Goal: Transaction & Acquisition: Purchase product/service

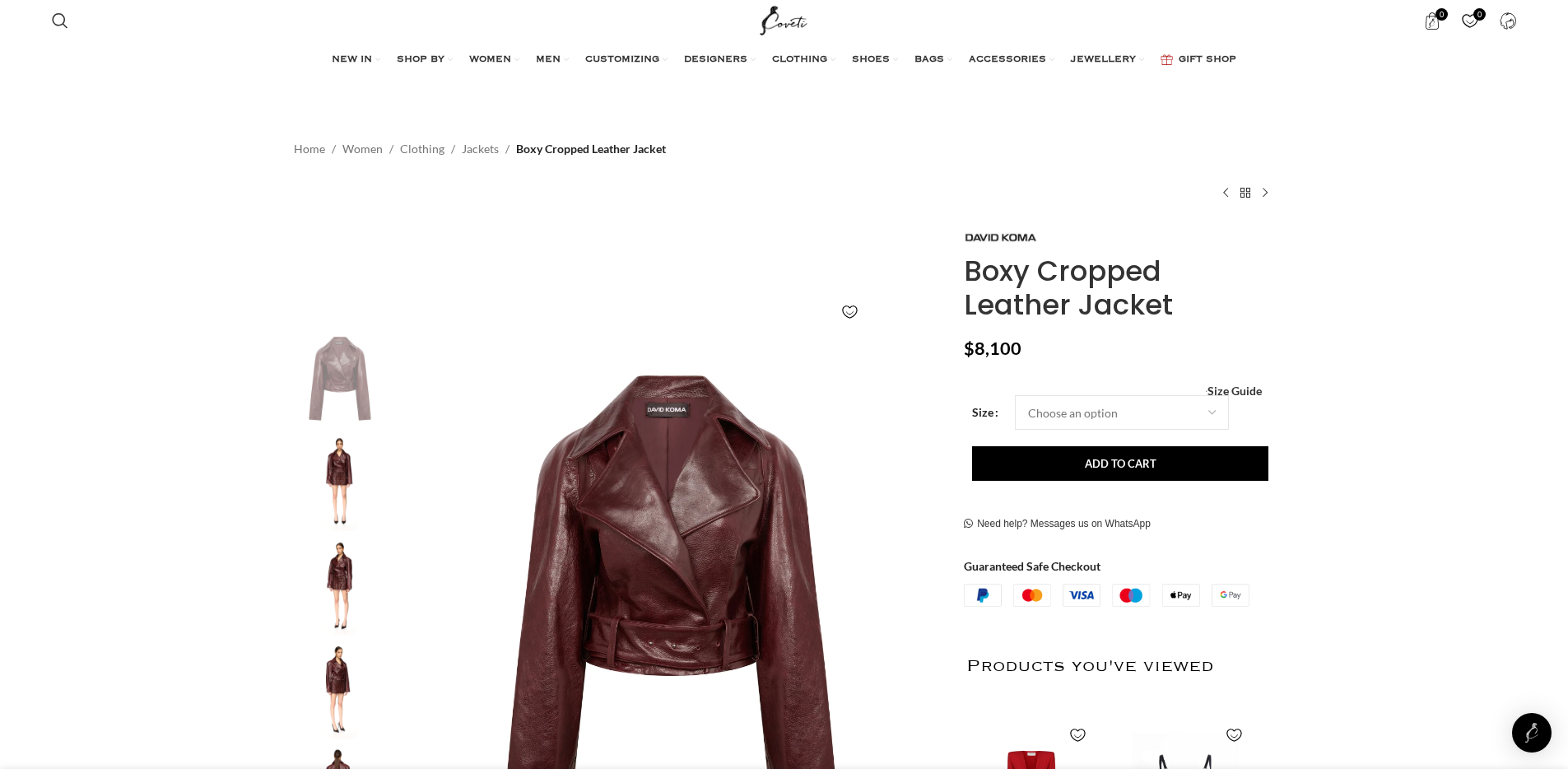
scroll to position [0, 138]
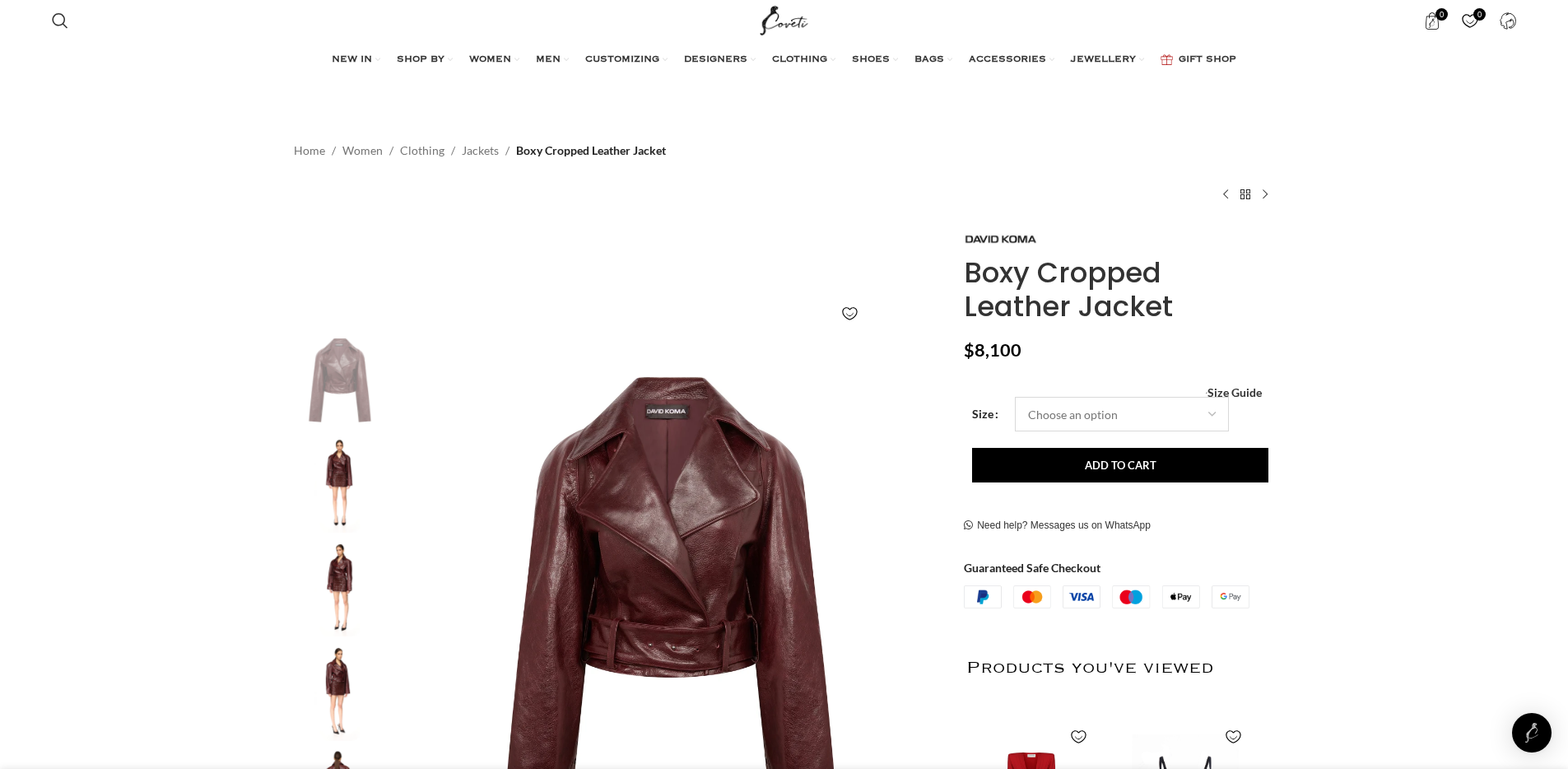
click at [1092, 424] on select "Choose an option 6 UK 8 UK 10 [GEOGRAPHIC_DATA] 12 [GEOGRAPHIC_DATA] 14 [GEOGRA…" at bounding box center [1121, 414] width 214 height 35
click at [1015, 397] on select "Choose an option 6 UK 8 UK 10 [GEOGRAPHIC_DATA] 12 [GEOGRAPHIC_DATA] 14 [GEOGRA…" at bounding box center [1121, 414] width 214 height 35
select select "6-uk"
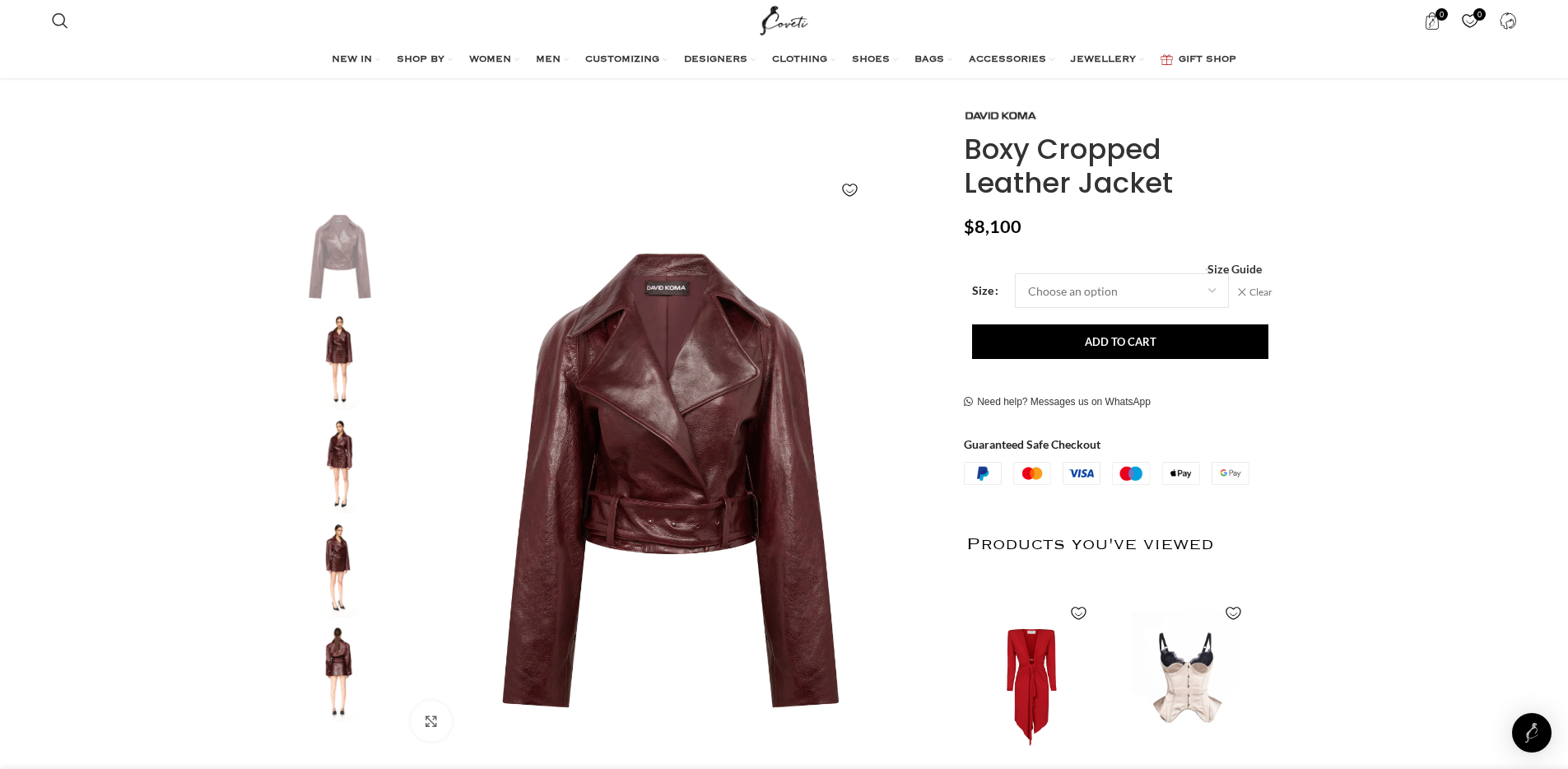
scroll to position [0, 1040]
click at [1003, 115] on img at bounding box center [1001, 115] width 74 height 10
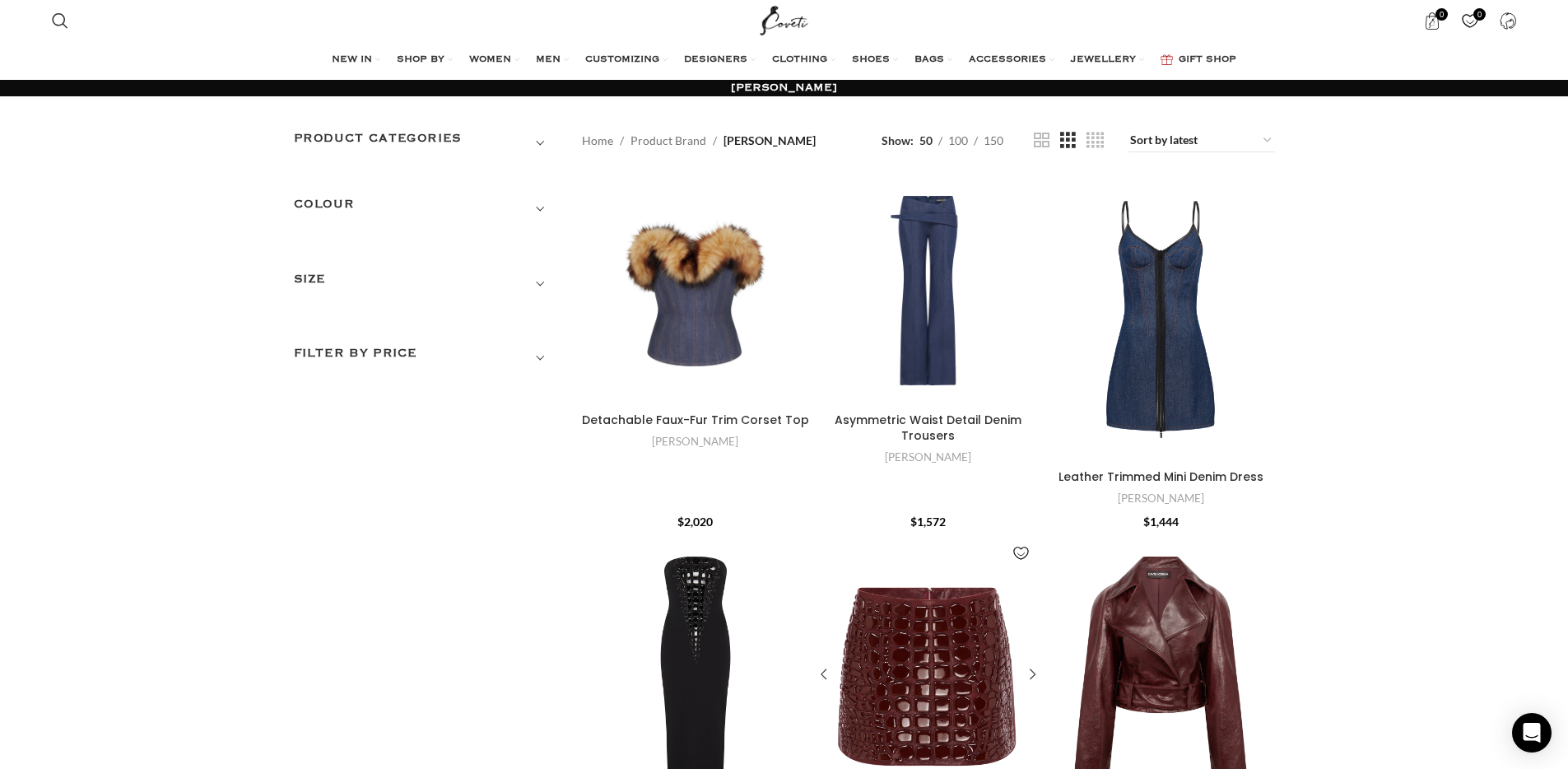
click at [931, 596] on div "Croc Enamel Embroidery Mini Skirt" at bounding box center [928, 675] width 45 height 284
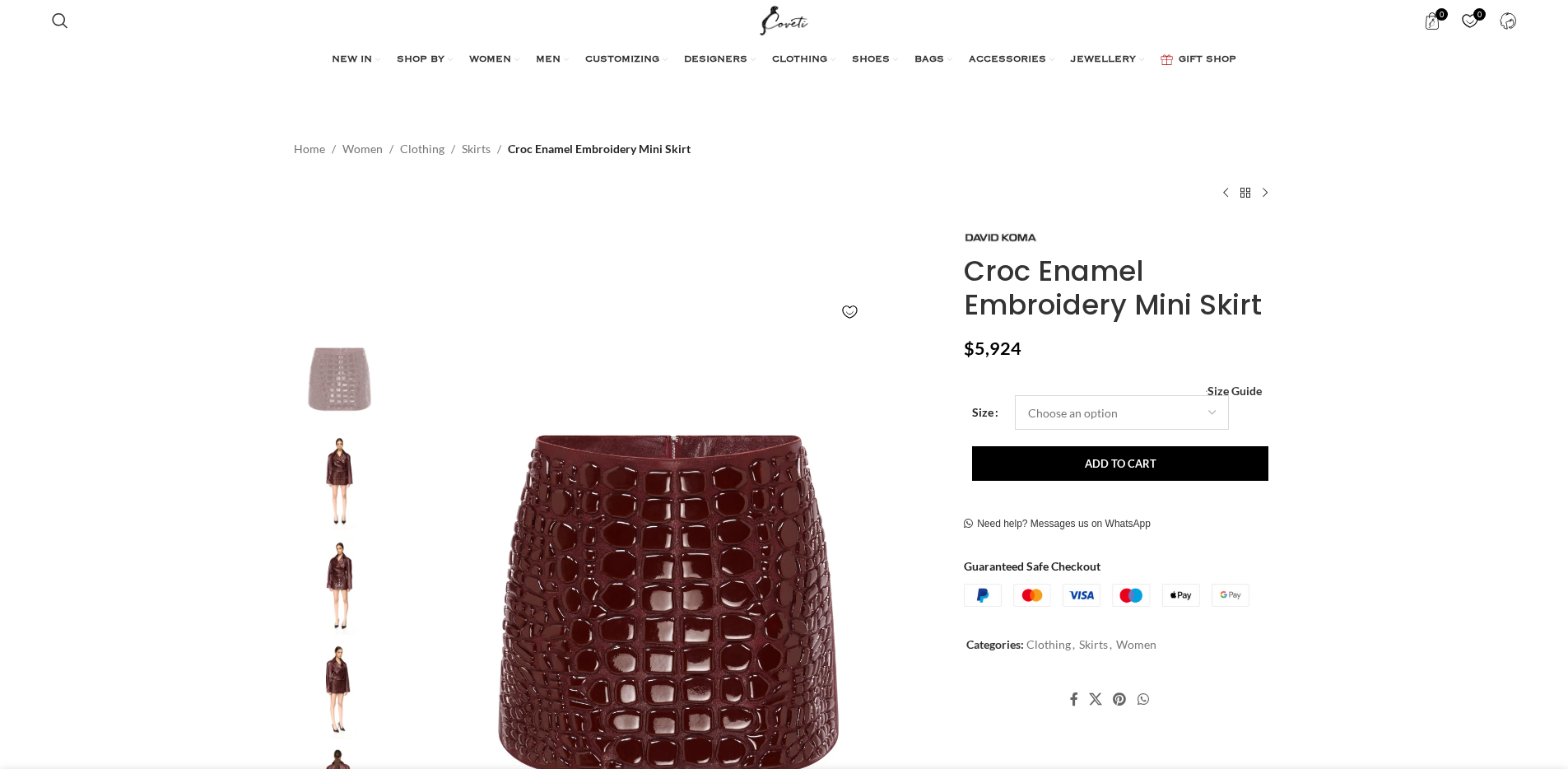
click at [1088, 409] on select "Choose an option 6 UK 8 UK 10 UK 12 UK 14 UK 16 UK" at bounding box center [1121, 413] width 214 height 35
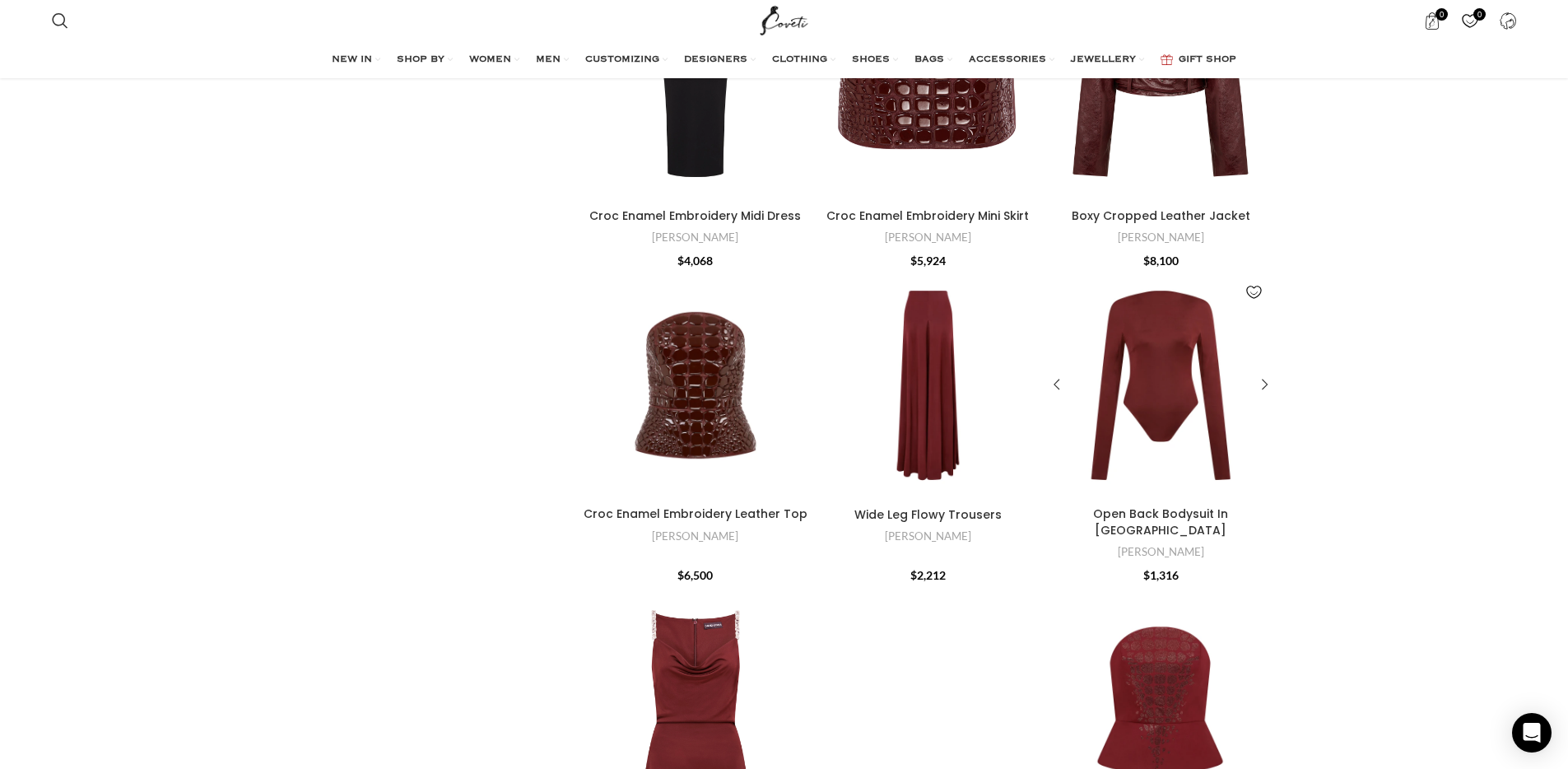
scroll to position [694, 0]
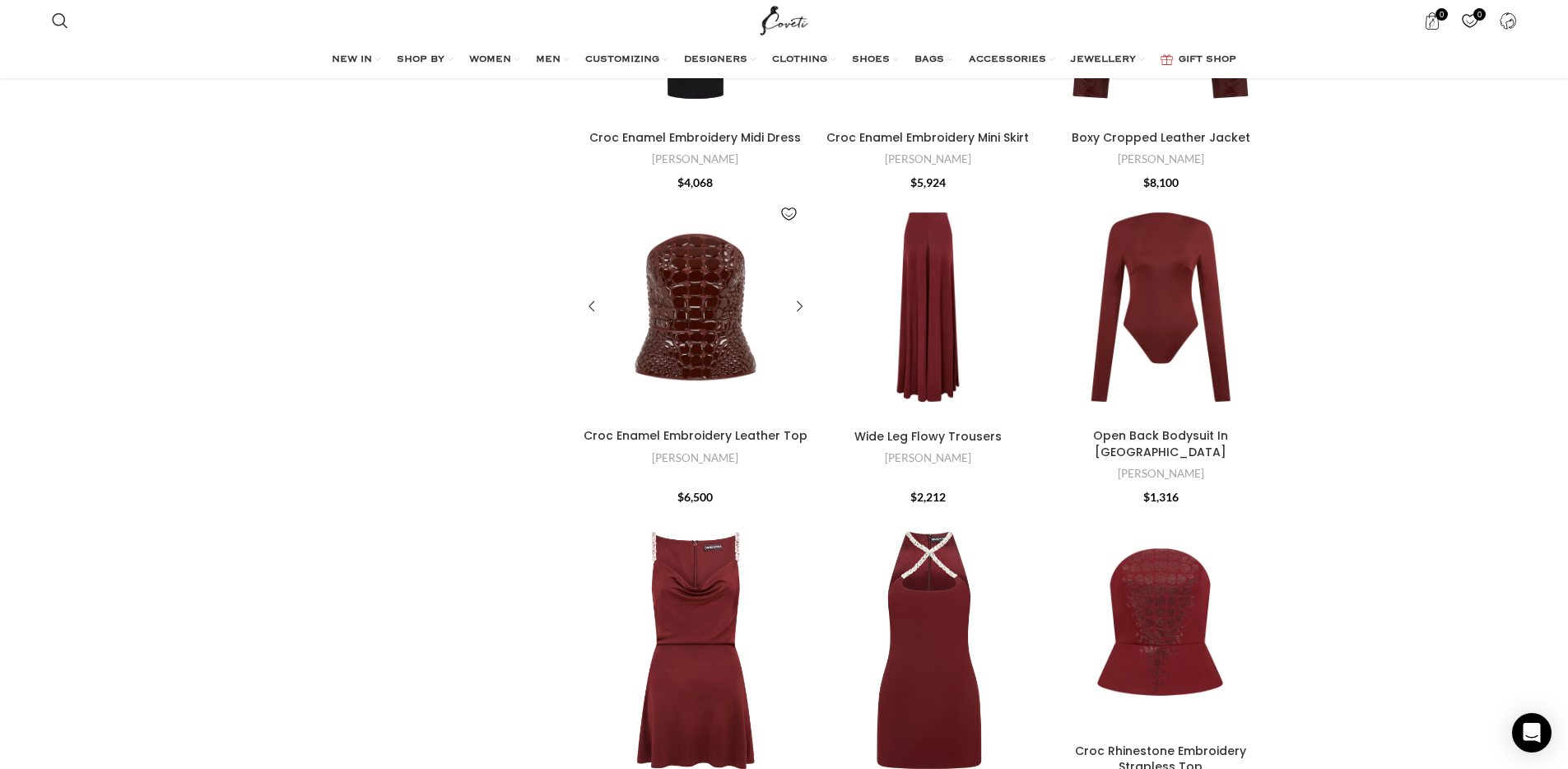
click at [686, 281] on div "Croc Enamel Embroidery Leather Top" at bounding box center [695, 307] width 45 height 228
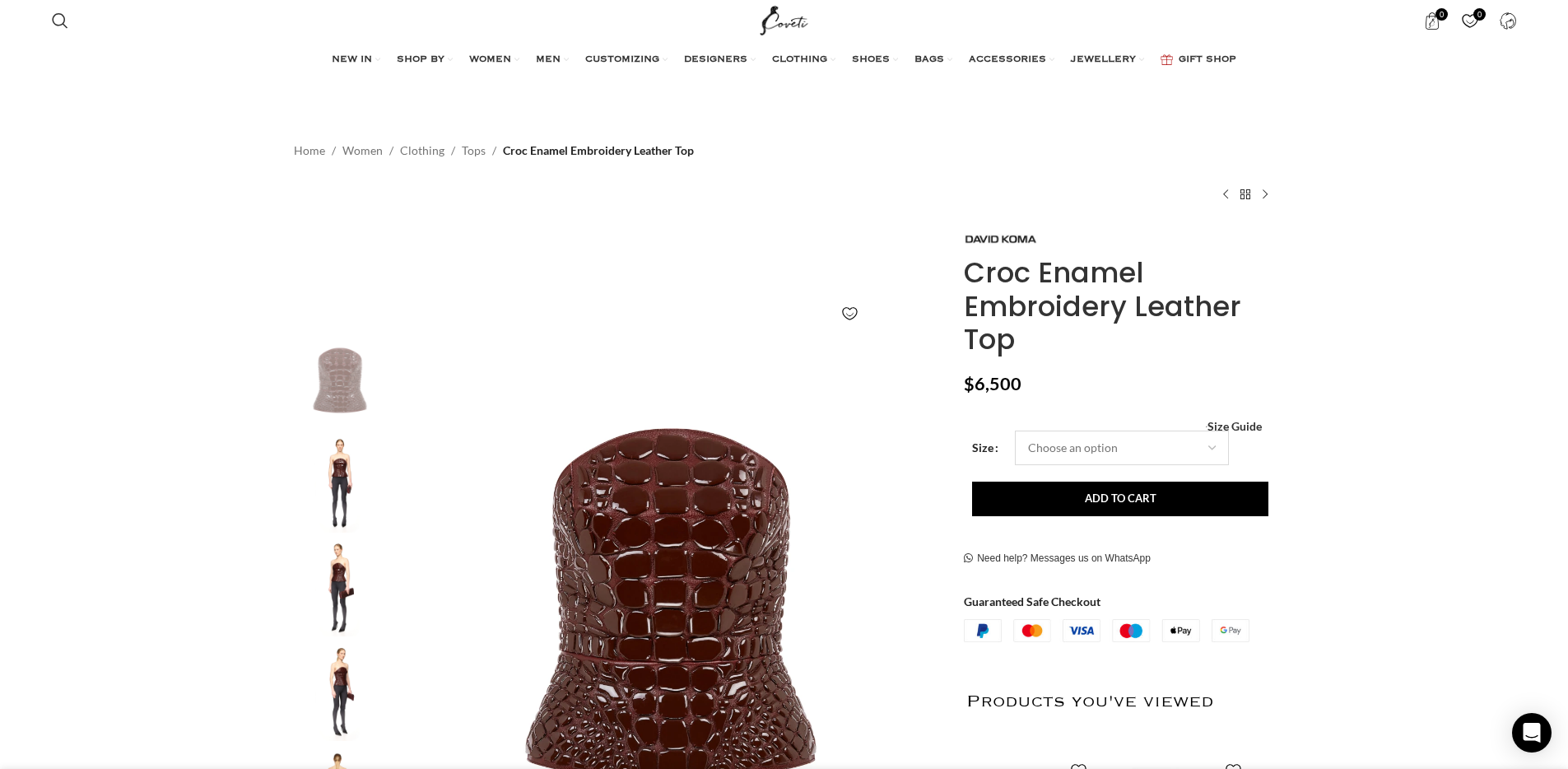
click at [1085, 442] on select "Choose an option 6 UK 8 UK 10 [GEOGRAPHIC_DATA] 12 [GEOGRAPHIC_DATA] 14 [GEOGRA…" at bounding box center [1121, 447] width 214 height 35
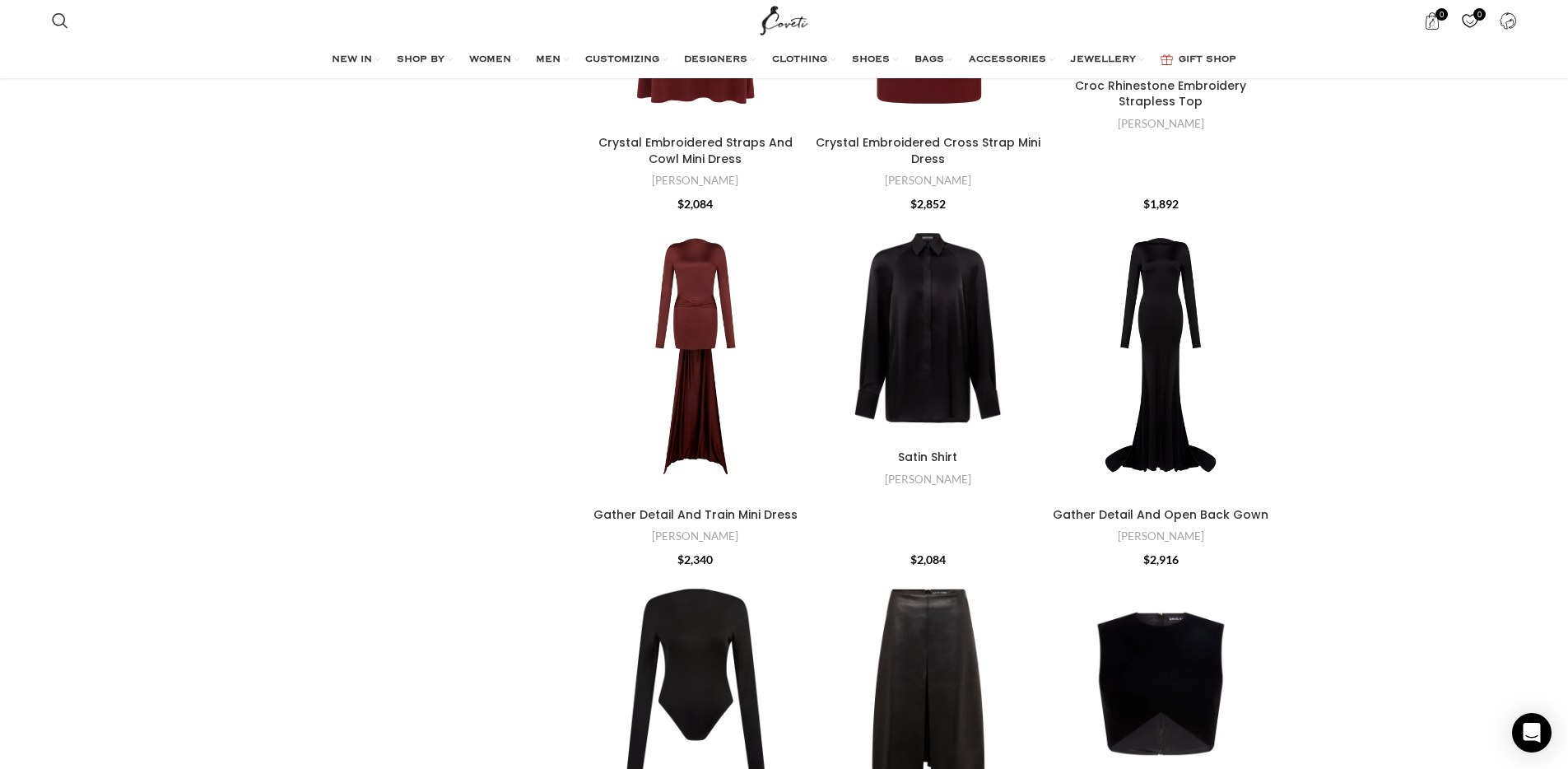
scroll to position [1372, 0]
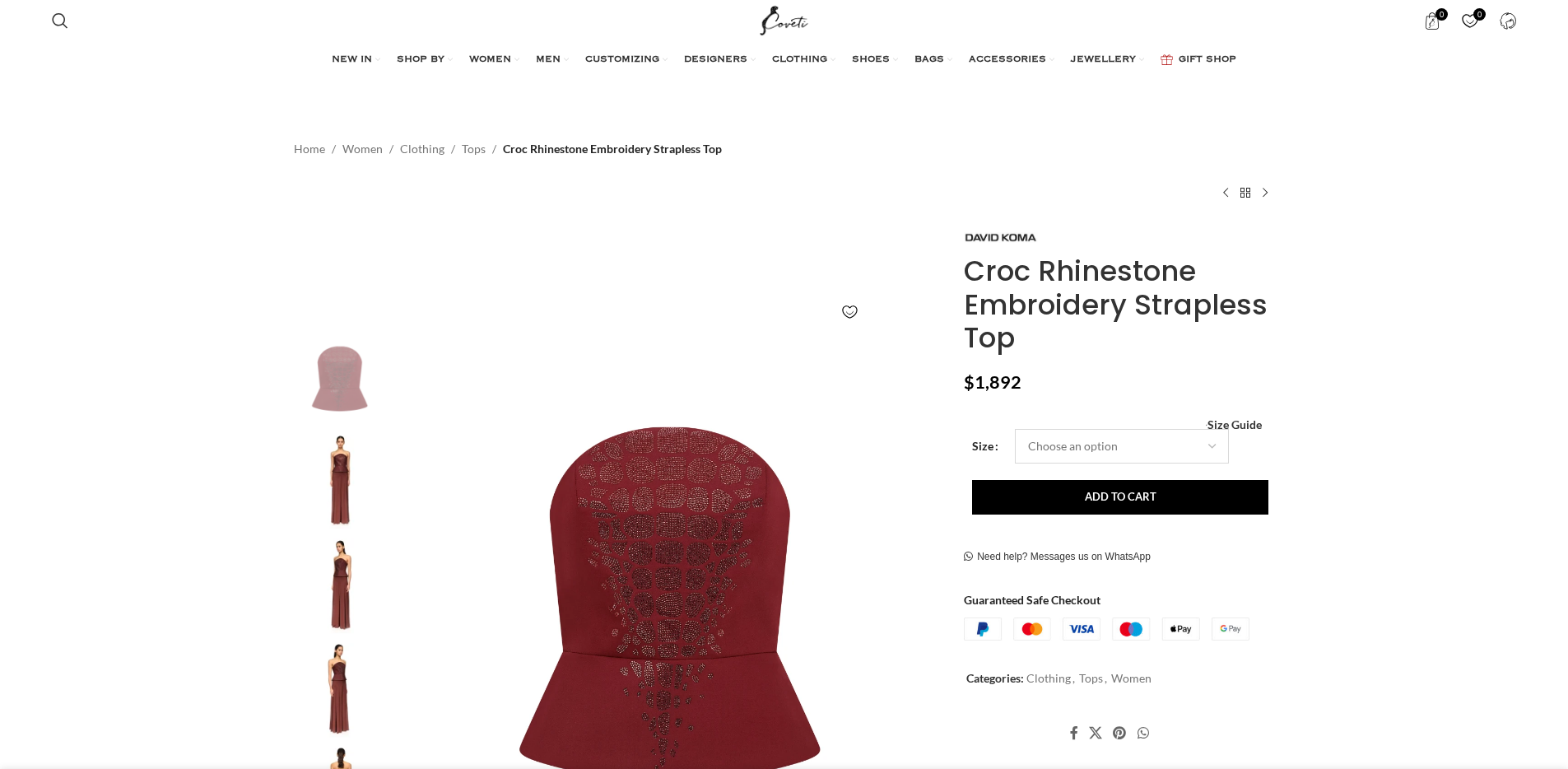
click at [1105, 433] on select "Choose an option 6 UK 8 UK 10 UK 12 UK 14 UK 16 UK" at bounding box center [1121, 446] width 214 height 35
